Goal: Information Seeking & Learning: Learn about a topic

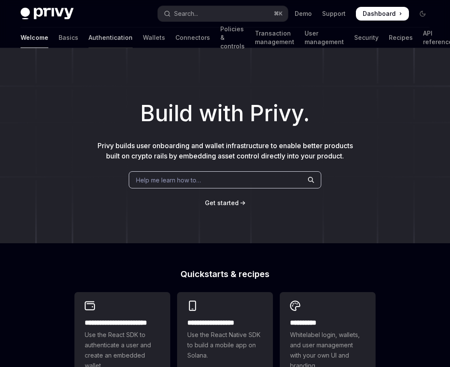
click at [89, 38] on link "Authentication" at bounding box center [111, 37] width 44 height 21
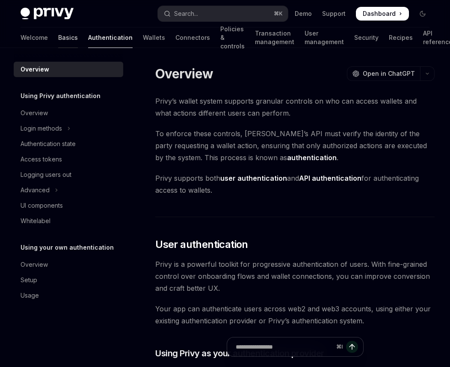
click at [58, 38] on link "Basics" at bounding box center [68, 37] width 20 height 21
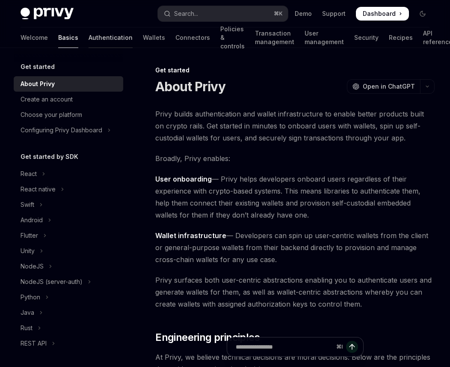
click at [89, 38] on link "Authentication" at bounding box center [111, 37] width 44 height 21
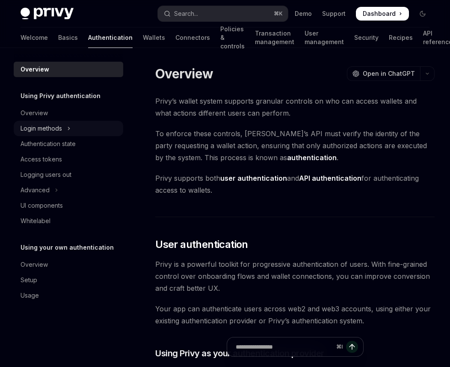
click at [59, 129] on div "Login methods" at bounding box center [42, 128] width 42 height 10
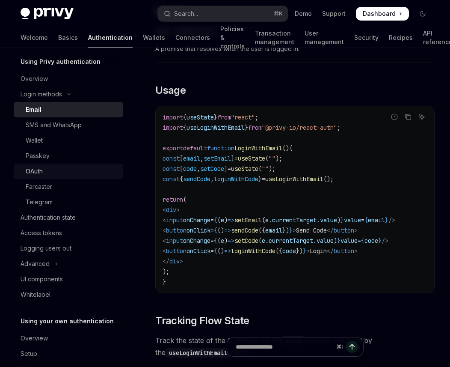
scroll to position [61, 0]
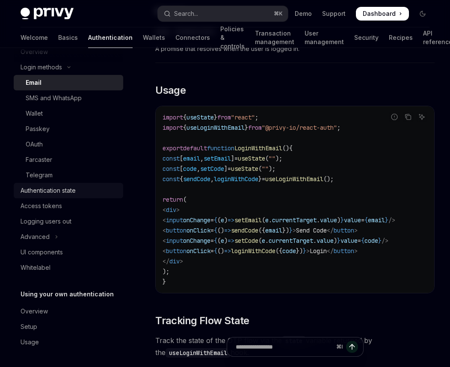
click at [56, 186] on div "Authentication state" at bounding box center [48, 190] width 55 height 10
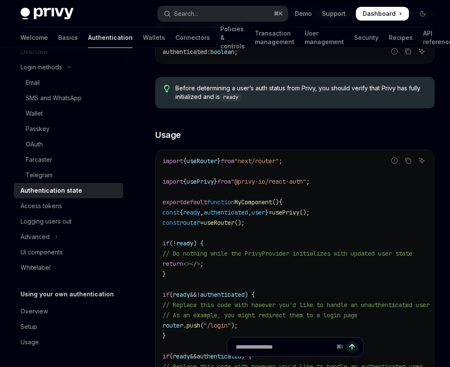
scroll to position [176, 0]
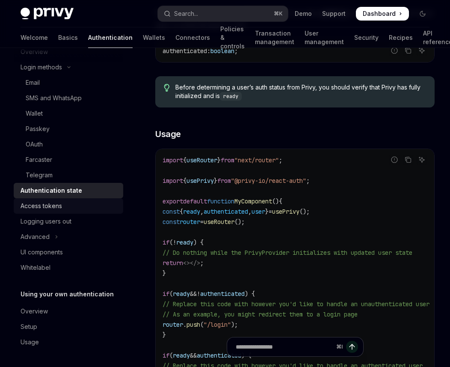
click at [39, 209] on div "Access tokens" at bounding box center [42, 206] width 42 height 10
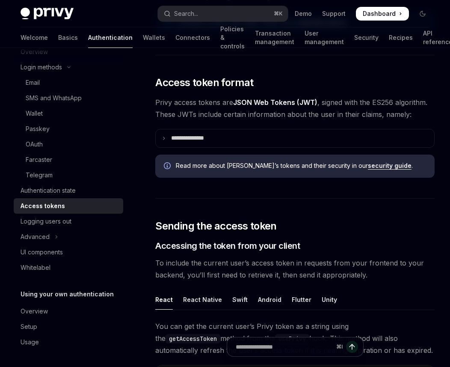
scroll to position [186, 0]
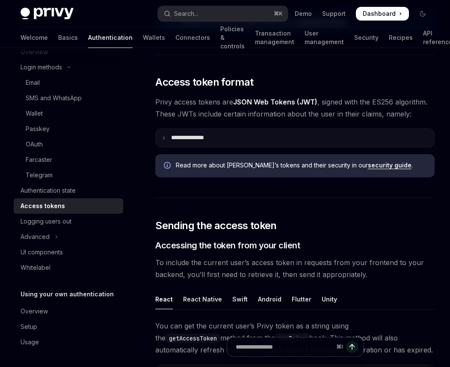
click at [163, 129] on summary "**********" at bounding box center [295, 138] width 279 height 18
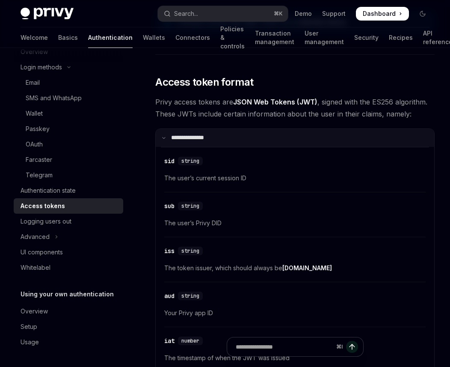
click at [163, 136] on icon at bounding box center [164, 138] width 4 height 4
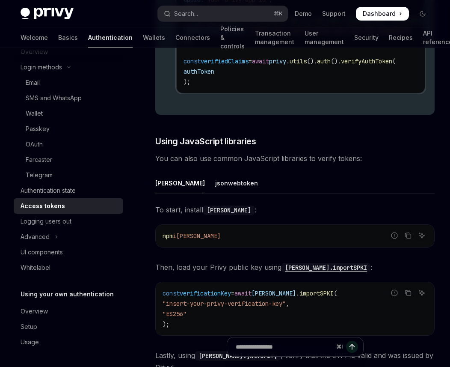
scroll to position [1930, 0]
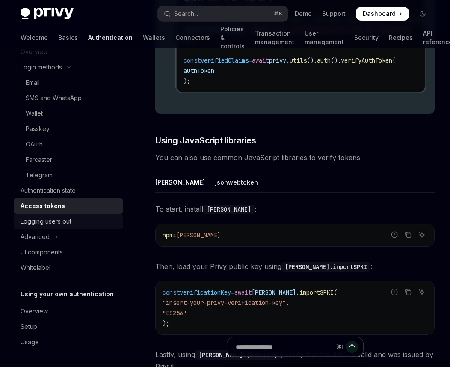
click at [60, 220] on div "Logging users out" at bounding box center [46, 221] width 51 height 10
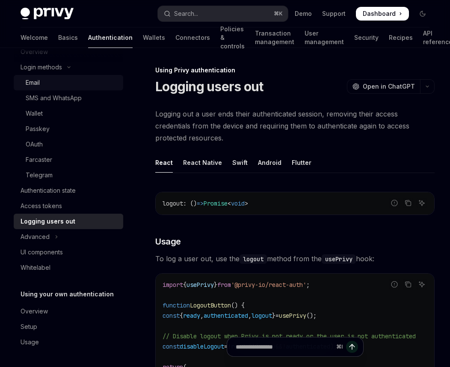
click at [36, 83] on div "Email" at bounding box center [33, 83] width 14 height 10
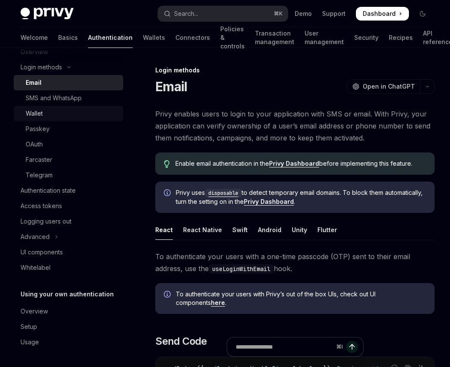
click at [37, 112] on div "Wallet" at bounding box center [34, 113] width 17 height 10
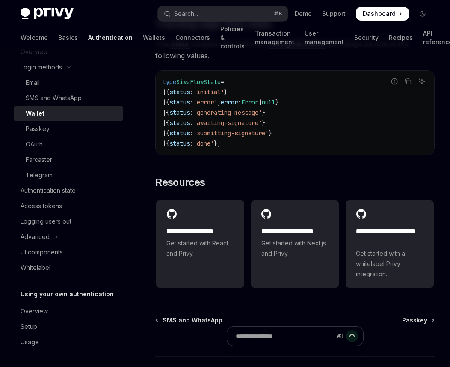
scroll to position [2253, 0]
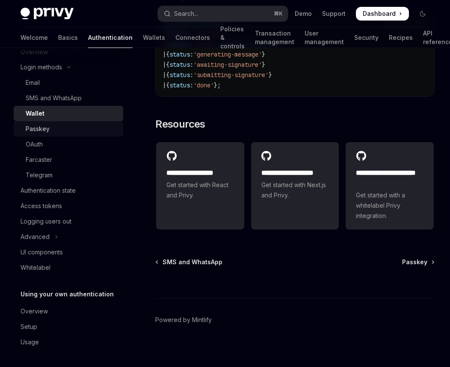
click at [39, 128] on div "Passkey" at bounding box center [38, 129] width 24 height 10
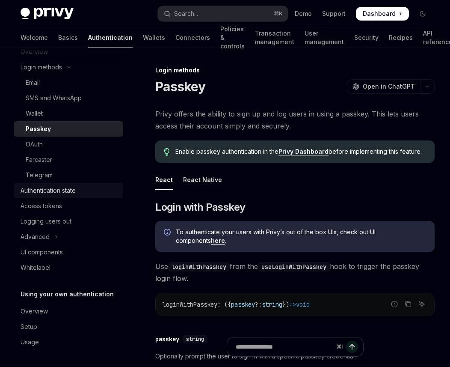
click at [45, 191] on div "Authentication state" at bounding box center [48, 190] width 55 height 10
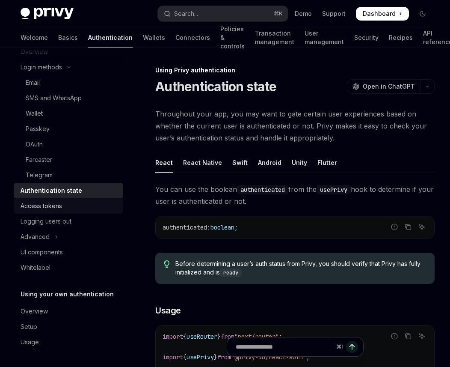
click at [34, 206] on div "Access tokens" at bounding box center [42, 206] width 42 height 10
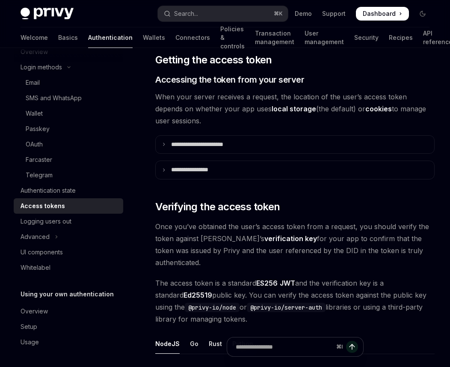
scroll to position [1109, 0]
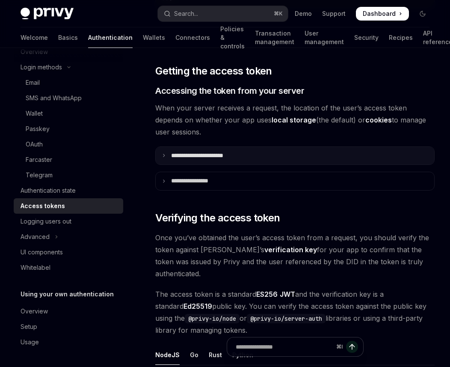
click at [163, 153] on icon at bounding box center [164, 155] width 4 height 4
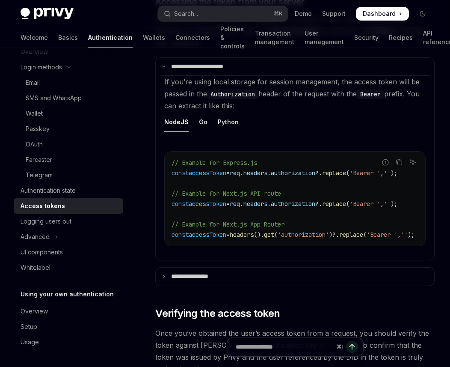
scroll to position [1199, 0]
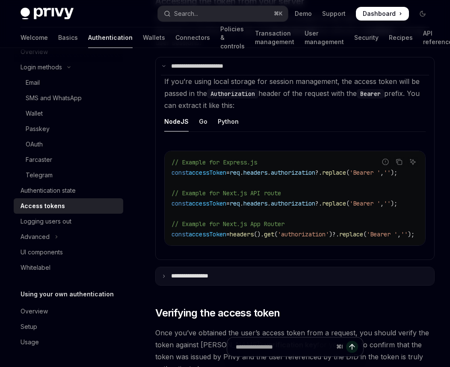
click at [164, 270] on summary "**********" at bounding box center [295, 276] width 279 height 18
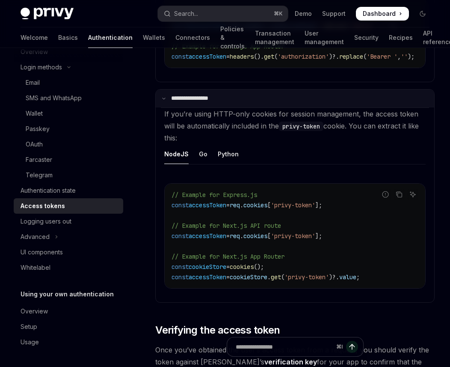
scroll to position [1377, 0]
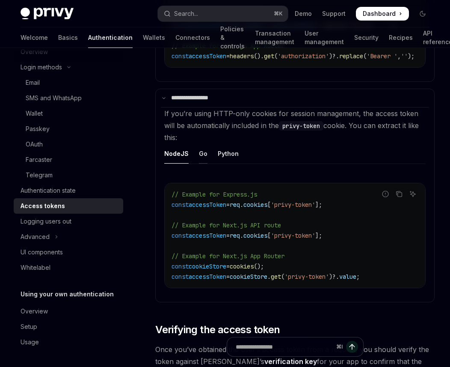
click at [201, 143] on div "Go" at bounding box center [203, 153] width 9 height 20
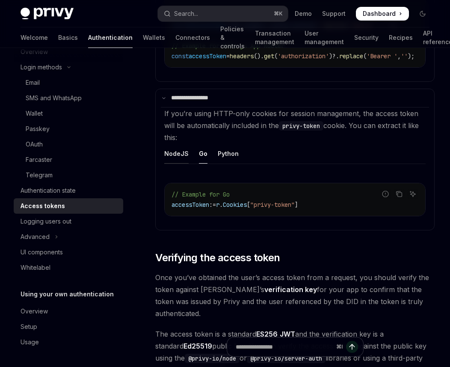
click at [175, 143] on div "NodeJS" at bounding box center [176, 153] width 24 height 20
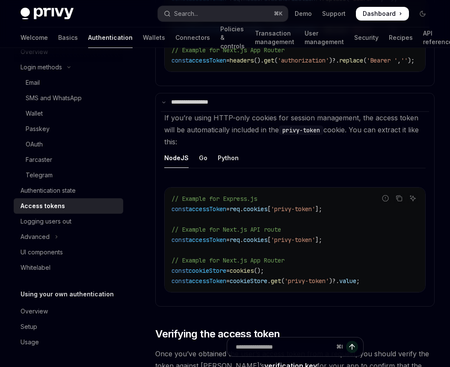
scroll to position [1372, 0]
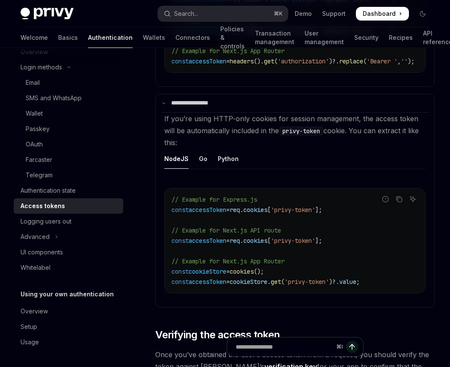
click at [206, 152] on ul "NodeJS Go Python" at bounding box center [295, 159] width 262 height 21
click at [200, 152] on div "Go" at bounding box center [203, 159] width 9 height 20
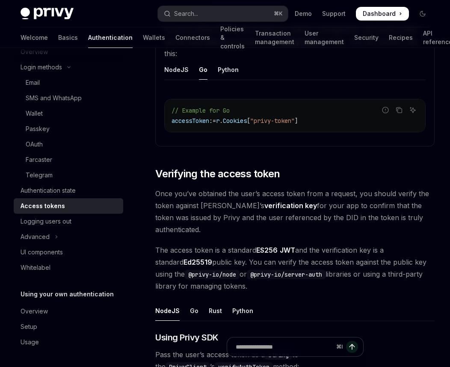
scroll to position [1462, 0]
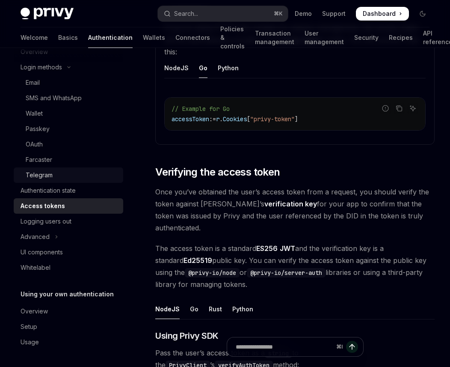
click at [48, 173] on div "Telegram" at bounding box center [39, 175] width 27 height 10
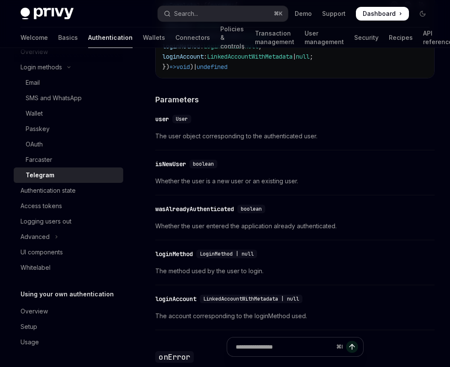
scroll to position [1393, 0]
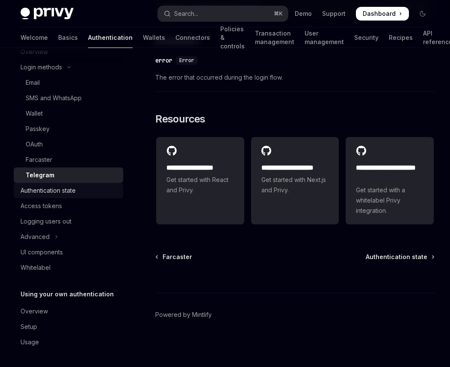
click at [54, 193] on div "Authentication state" at bounding box center [48, 190] width 55 height 10
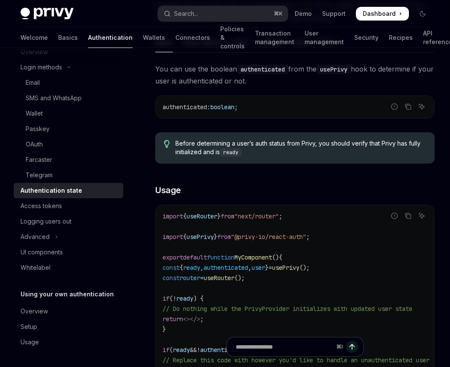
scroll to position [62, 0]
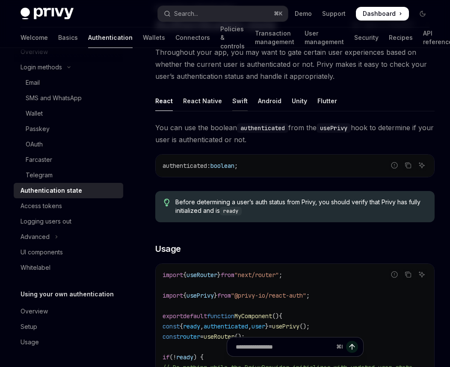
click at [244, 102] on div "Swift" at bounding box center [240, 101] width 15 height 20
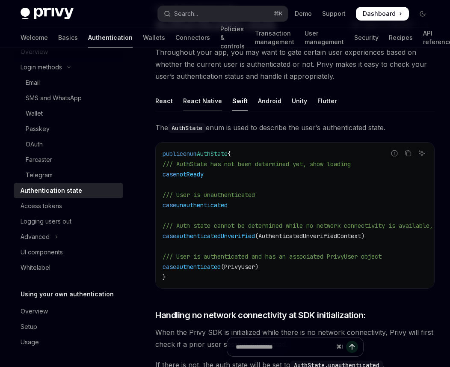
click at [203, 101] on div "React Native" at bounding box center [202, 101] width 39 height 20
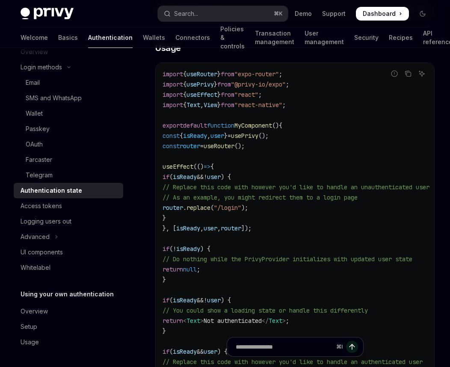
scroll to position [216, 0]
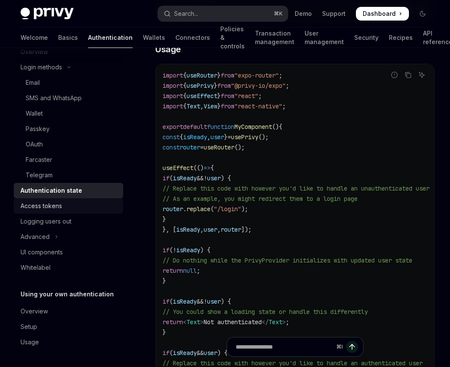
click at [42, 209] on div "Access tokens" at bounding box center [42, 206] width 42 height 10
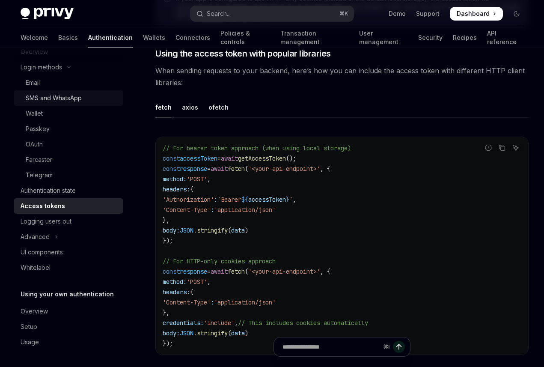
scroll to position [36, 0]
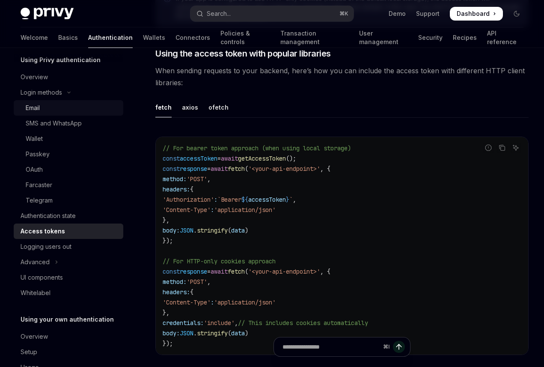
click at [39, 110] on div "Email" at bounding box center [33, 108] width 14 height 10
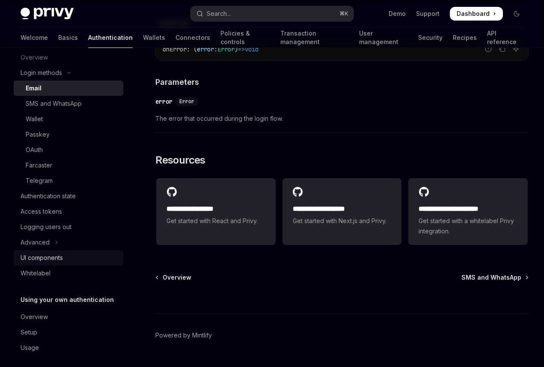
scroll to position [50, 0]
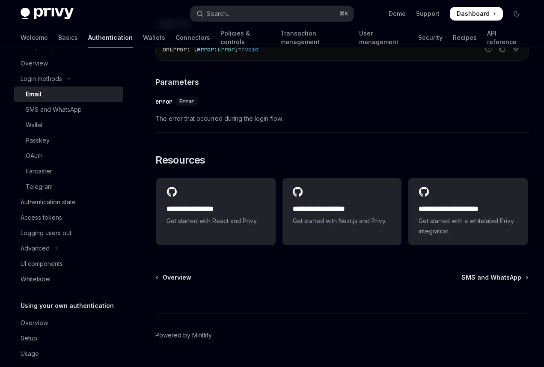
click at [79, 307] on h5 "Using your own authentication" at bounding box center [67, 306] width 93 height 10
click at [32, 322] on div "Overview" at bounding box center [34, 323] width 27 height 10
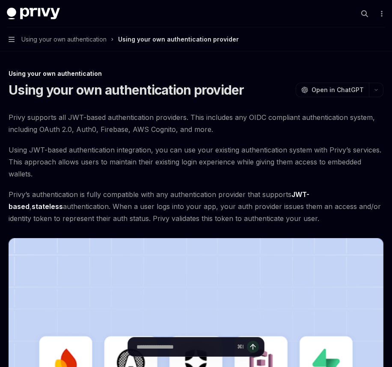
type textarea "*"
